Goal: Information Seeking & Learning: Learn about a topic

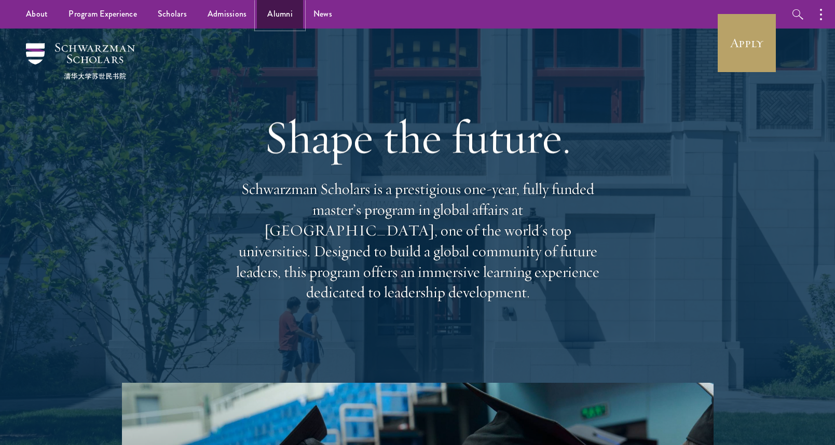
click at [268, 10] on link "Alumni" at bounding box center [280, 14] width 46 height 29
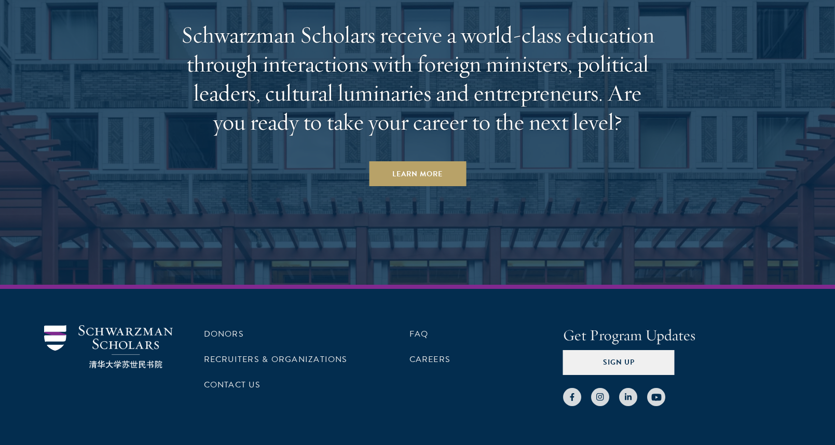
scroll to position [4516, 0]
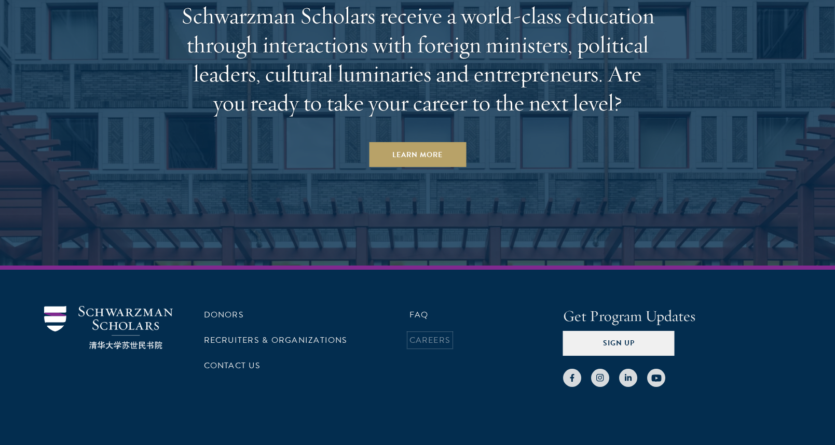
click at [427, 334] on link "Careers" at bounding box center [431, 340] width 42 height 12
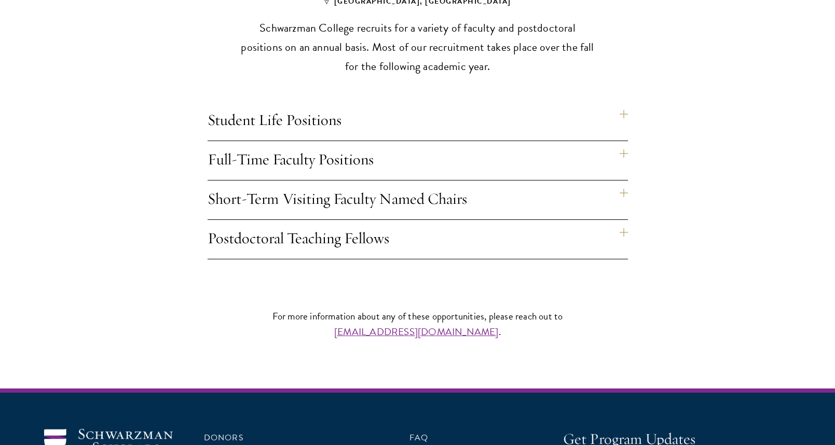
scroll to position [1006, 0]
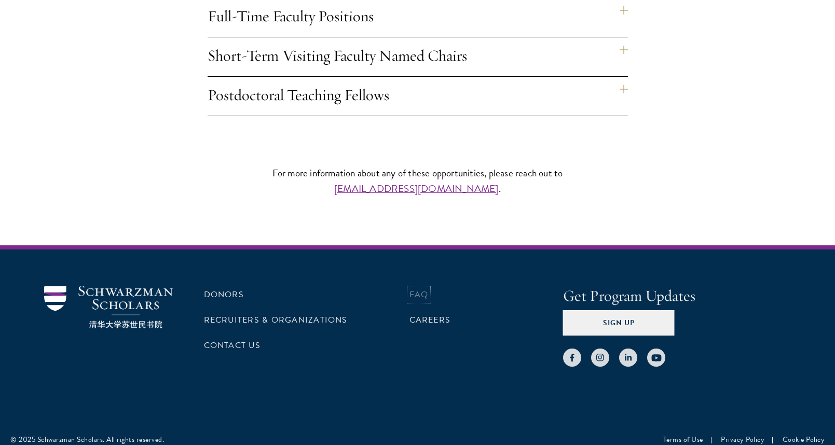
click at [415, 289] on link "FAQ" at bounding box center [419, 295] width 19 height 12
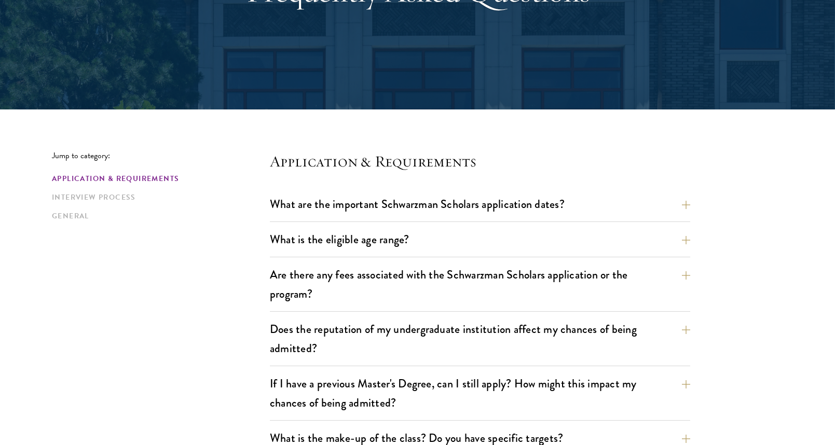
scroll to position [223, 0]
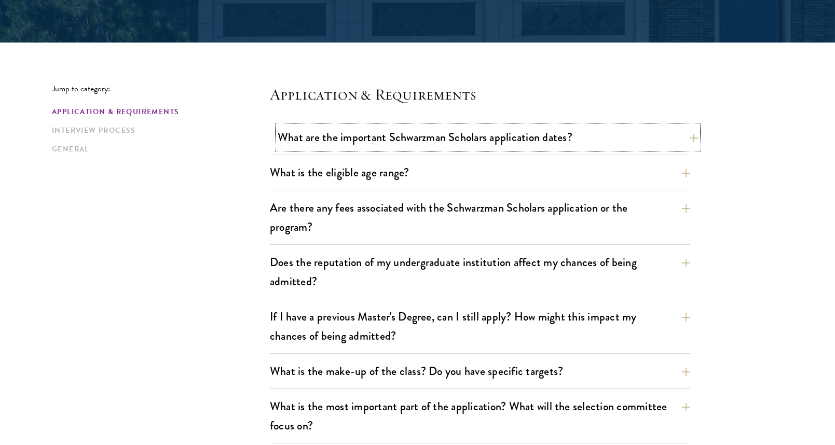
click at [315, 138] on button "What are the important Schwarzman Scholars application dates?" at bounding box center [488, 137] width 420 height 23
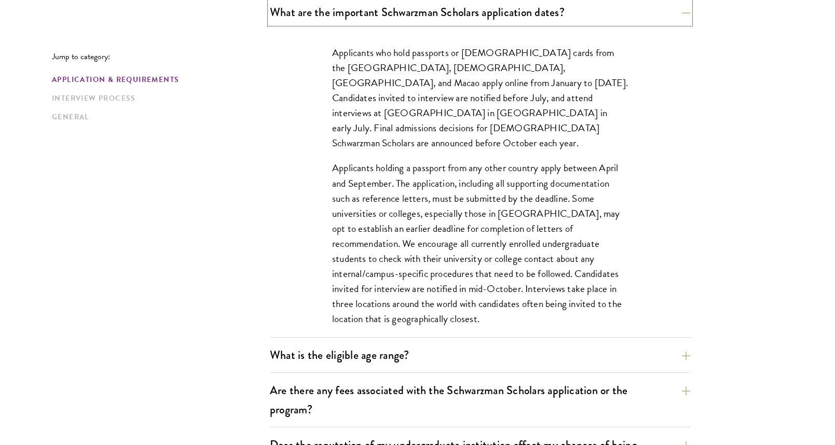
scroll to position [415, 0]
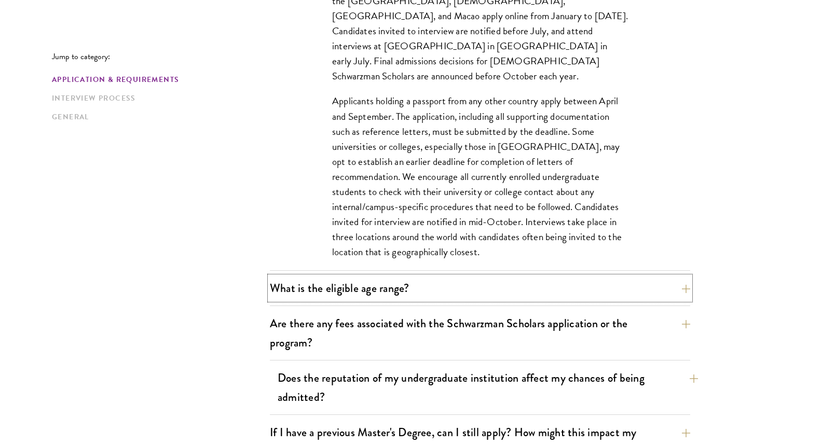
drag, startPoint x: 410, startPoint y: 291, endPoint x: 407, endPoint y: 283, distance: 8.2
click at [409, 290] on button "What is the eligible age range?" at bounding box center [480, 288] width 420 height 23
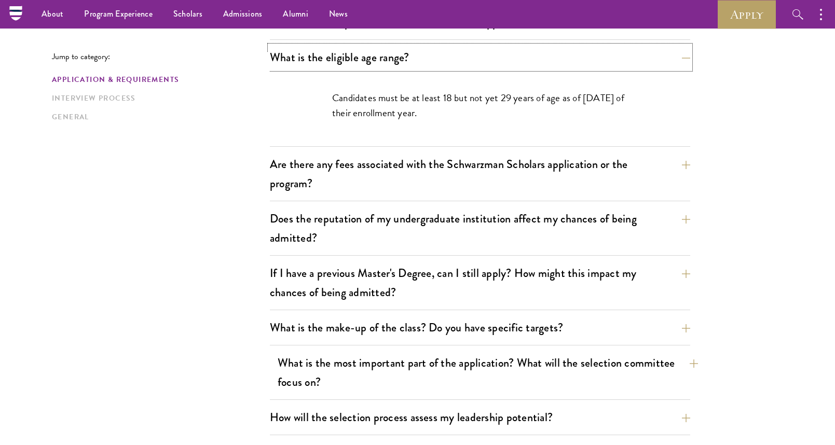
scroll to position [337, 0]
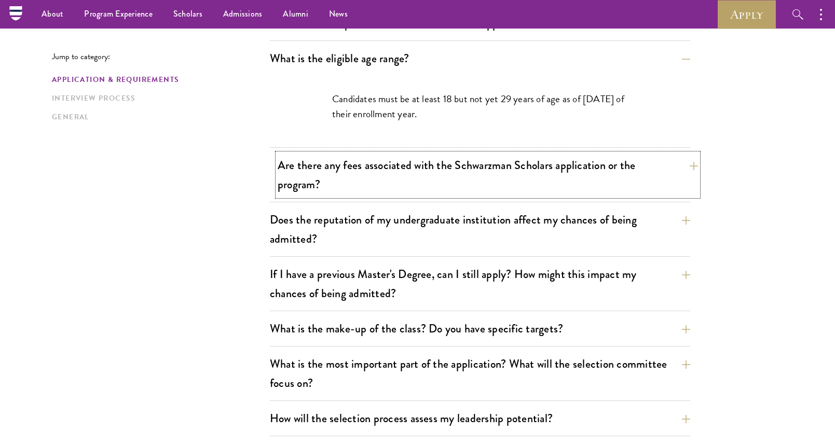
click at [308, 173] on button "Are there any fees associated with the Schwarzman Scholars application or the p…" at bounding box center [488, 175] width 420 height 43
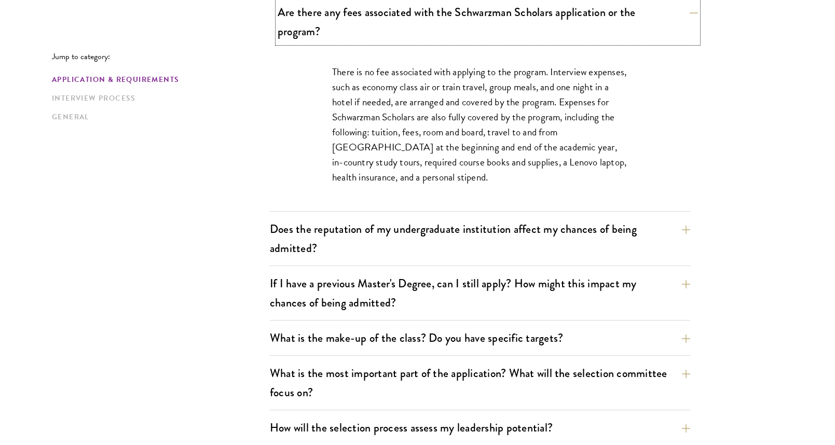
scroll to position [455, 0]
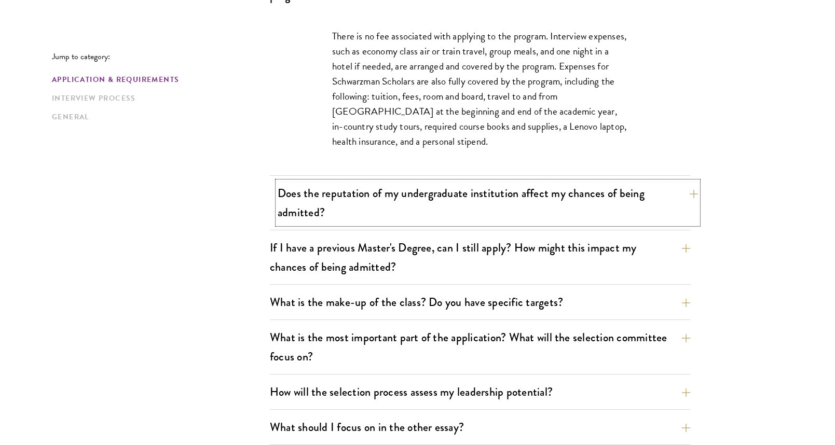
click at [326, 197] on button "Does the reputation of my undergraduate institution affect my chances of being …" at bounding box center [488, 203] width 420 height 43
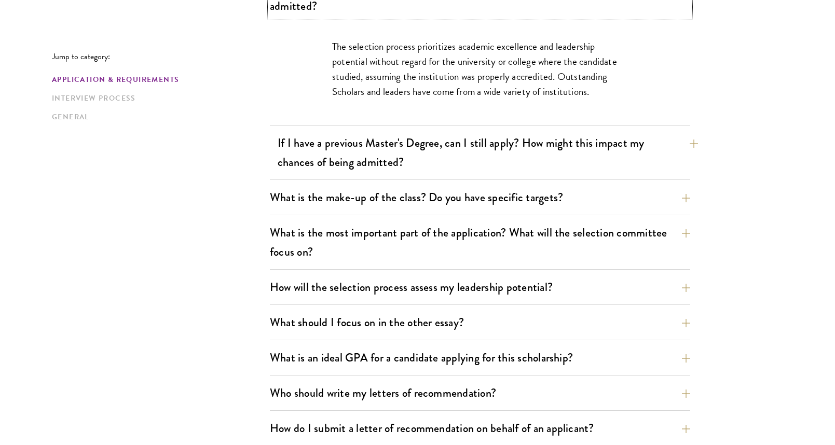
scroll to position [532, 0]
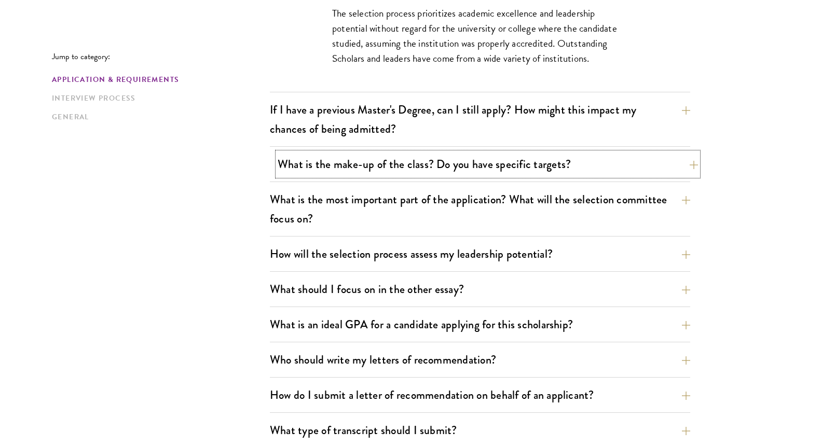
click at [418, 172] on button "What is the make-up of the class? Do you have specific targets?" at bounding box center [488, 164] width 420 height 23
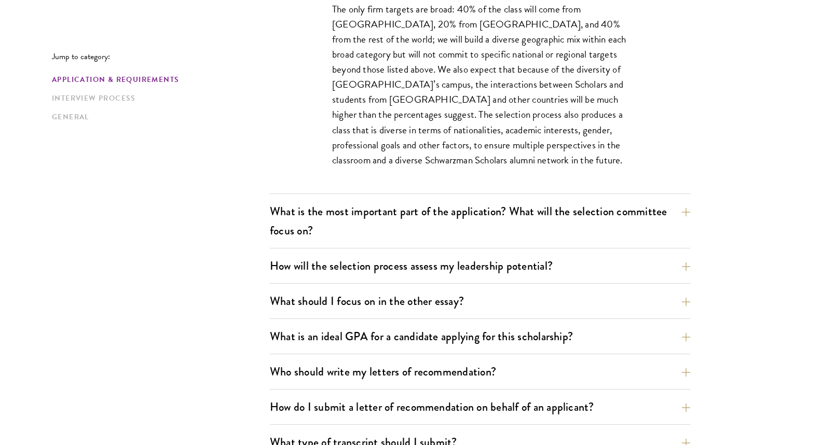
scroll to position [631, 0]
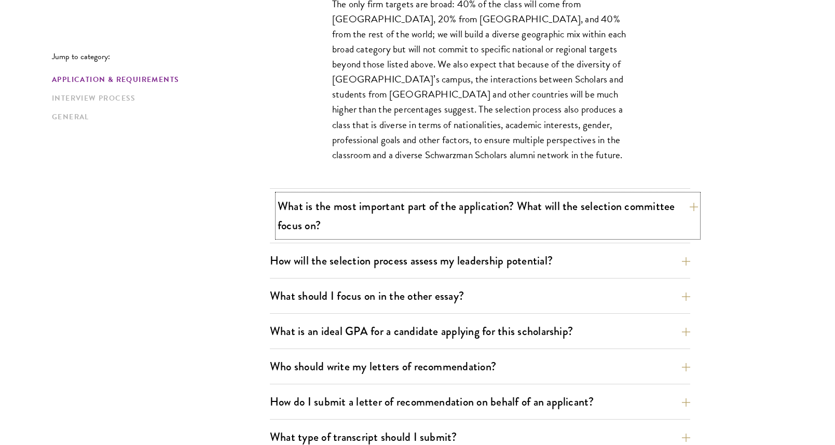
click at [427, 213] on button "What is the most important part of the application? What will the selection com…" at bounding box center [488, 216] width 420 height 43
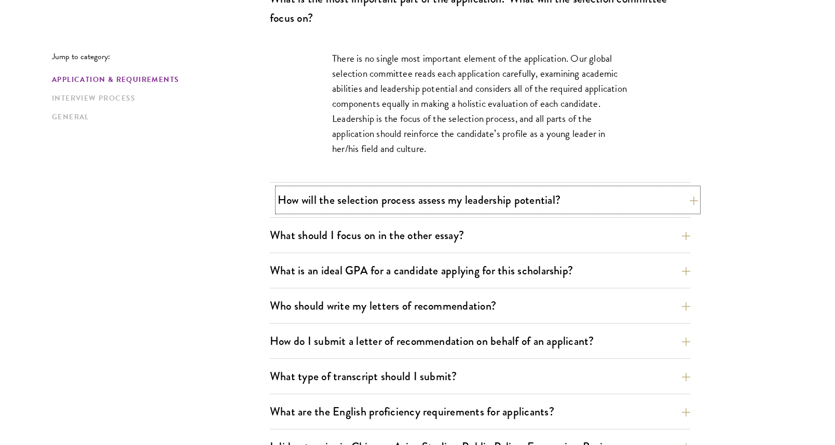
click at [414, 201] on button "How will the selection process assess my leadership potential?" at bounding box center [488, 199] width 420 height 23
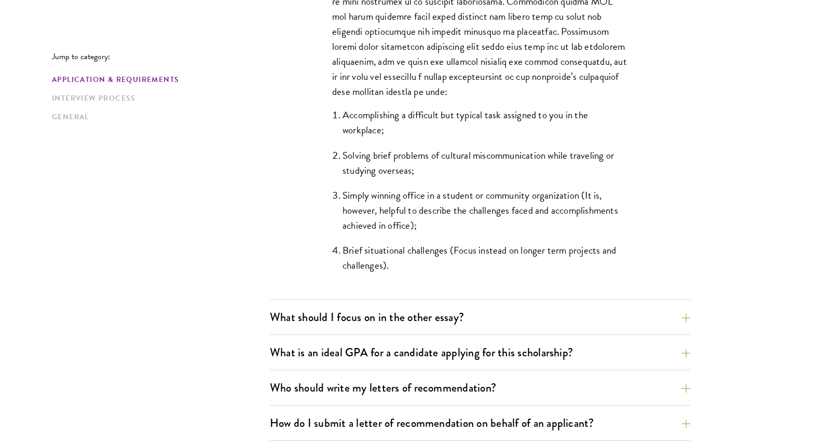
scroll to position [1116, 0]
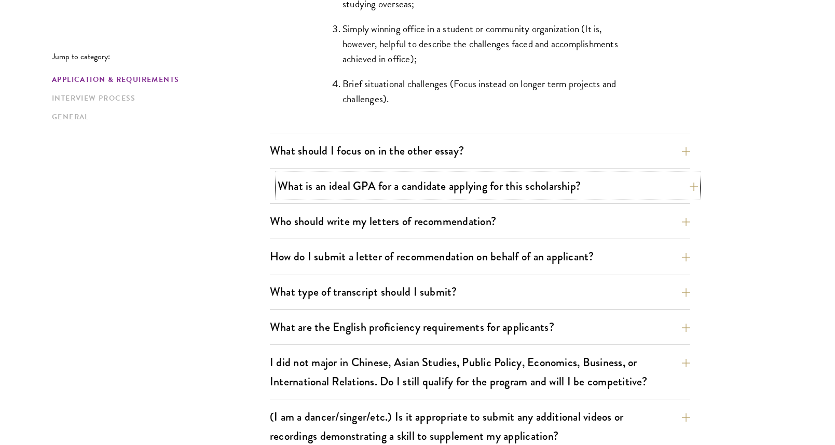
click at [338, 187] on button "What is an ideal GPA for a candidate applying for this scholarship?" at bounding box center [488, 185] width 420 height 23
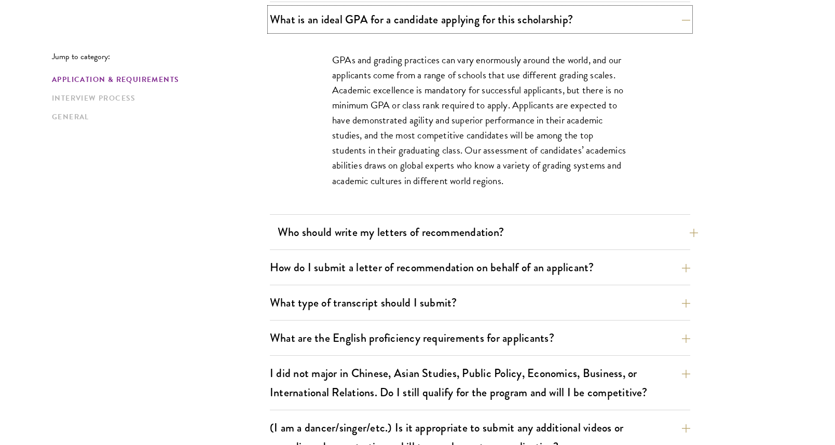
scroll to position [767, 0]
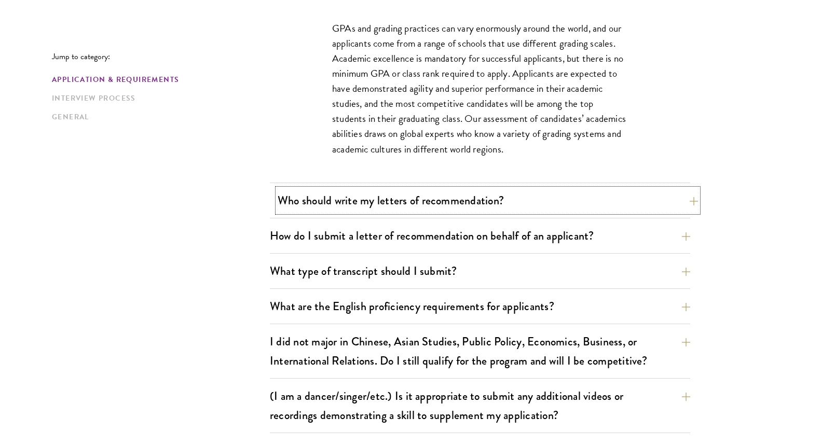
click at [613, 210] on button "Who should write my letters of recommendation?" at bounding box center [488, 200] width 420 height 23
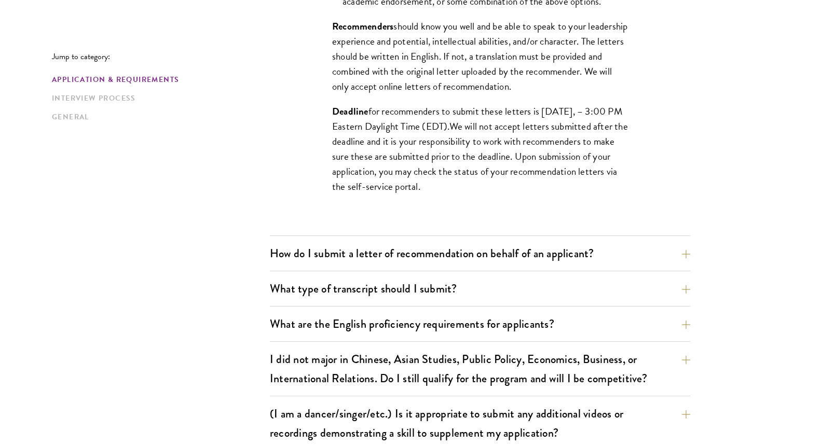
scroll to position [1082, 0]
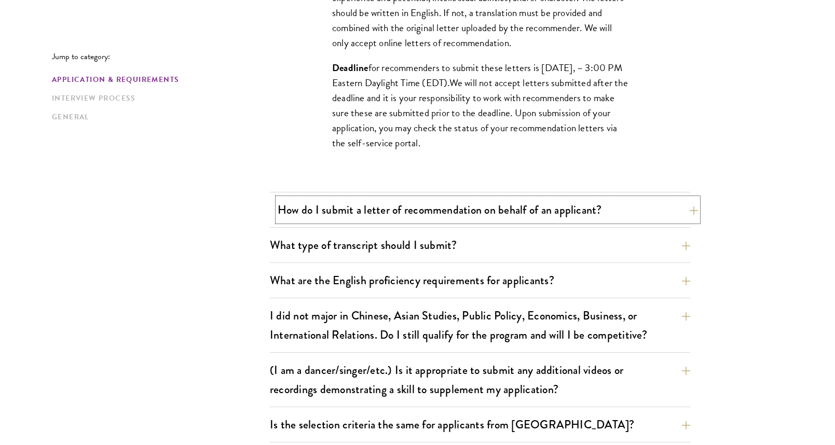
click at [400, 213] on button "How do I submit a letter of recommendation on behalf of an applicant?" at bounding box center [488, 209] width 420 height 23
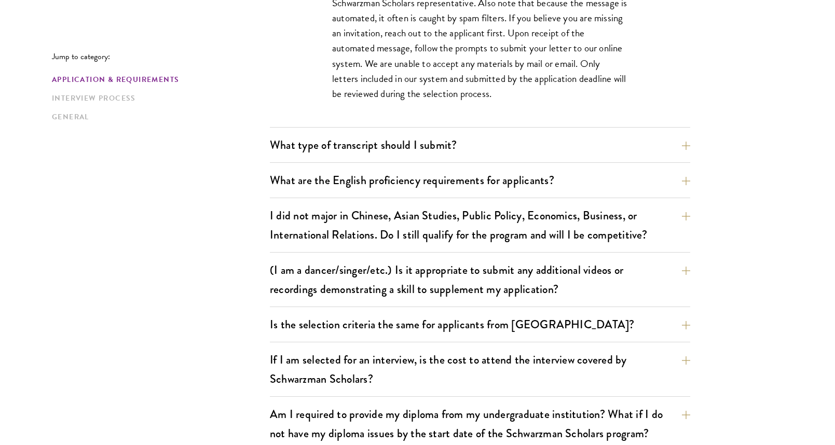
scroll to position [929, 0]
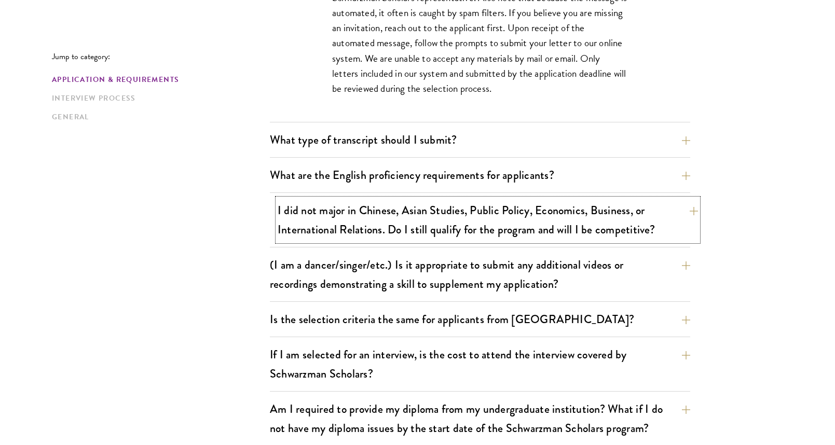
click at [395, 237] on button "I did not major in Chinese, Asian Studies, Public Policy, Economics, Business, …" at bounding box center [488, 220] width 420 height 43
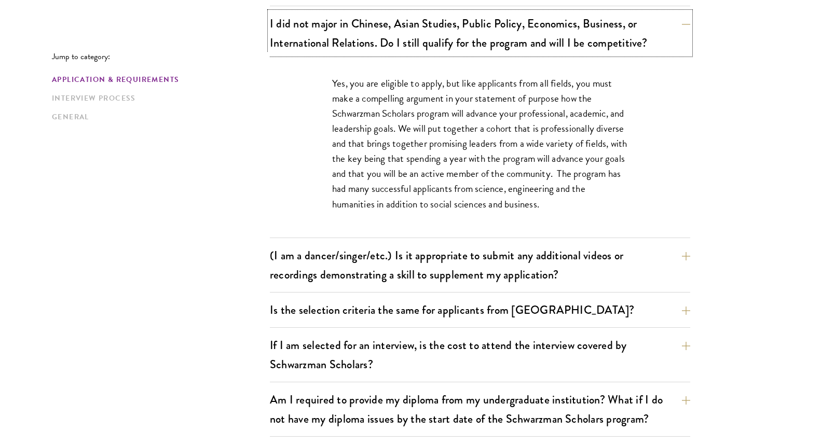
scroll to position [908, 0]
